Goal: Task Accomplishment & Management: Manage account settings

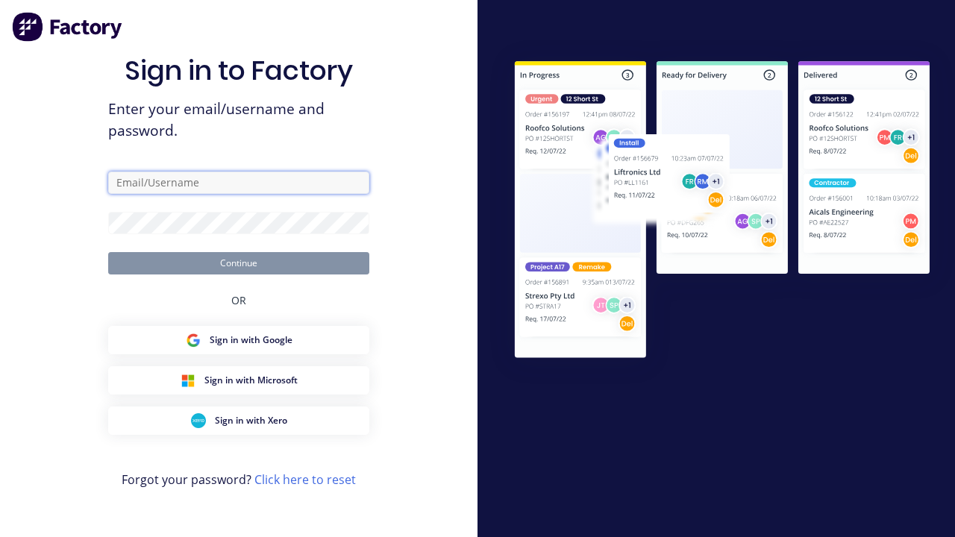
click at [239, 182] on input "text" at bounding box center [238, 183] width 261 height 22
type input "[PERSON_NAME][EMAIL_ADDRESS][DOMAIN_NAME]"
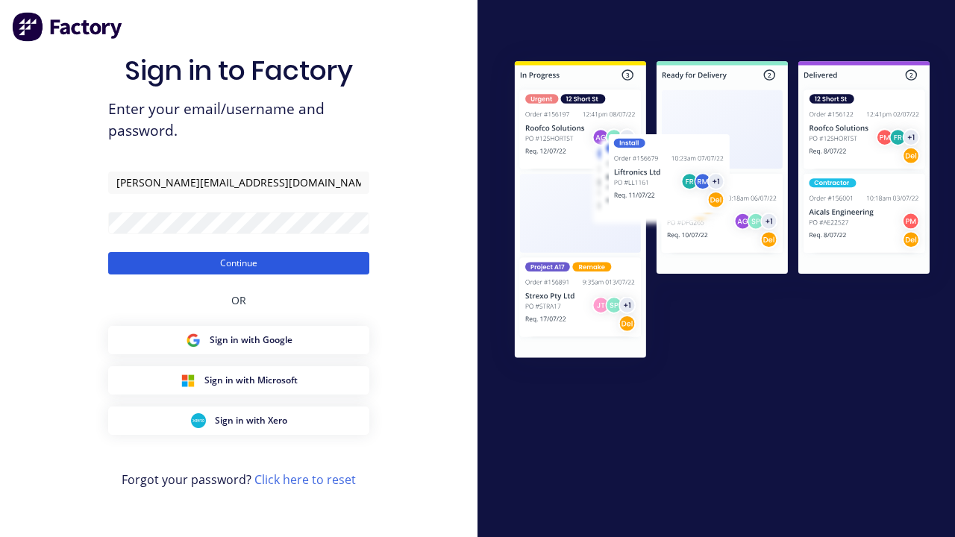
click at [239, 263] on button "Continue" at bounding box center [238, 263] width 261 height 22
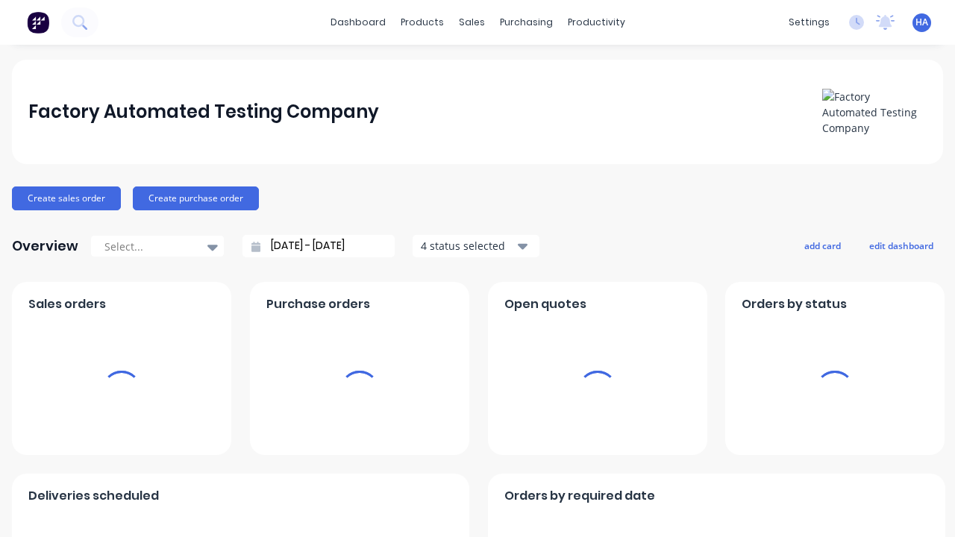
click at [922, 22] on span "HA" at bounding box center [922, 22] width 13 height 13
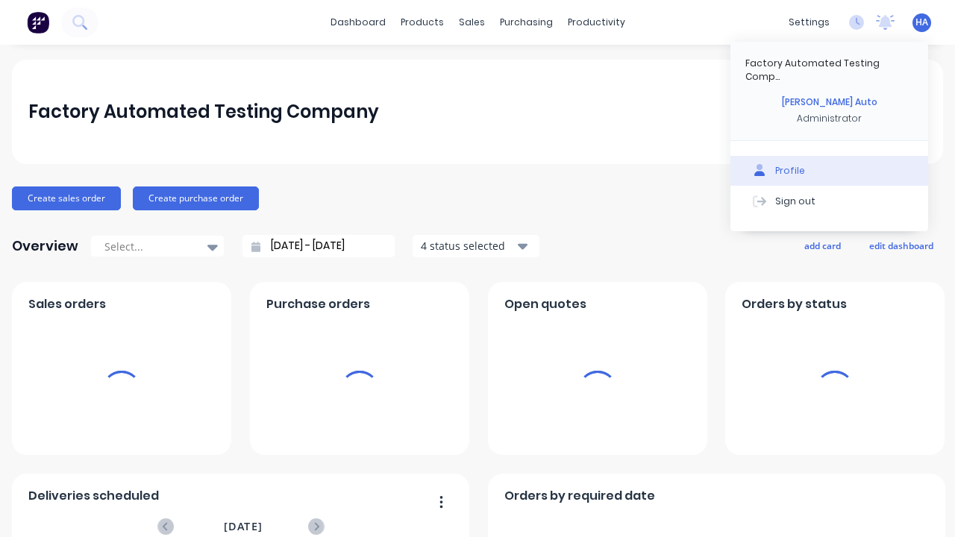
click at [829, 157] on button "Profile" at bounding box center [830, 171] width 198 height 30
